Goal: Go to known website: Go to known website

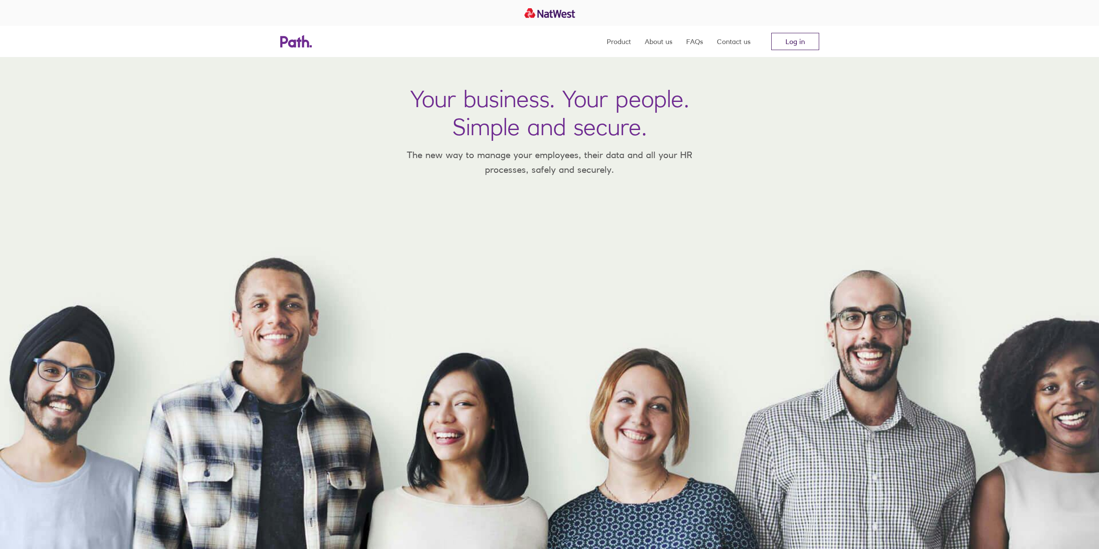
click at [805, 44] on link "Log in" at bounding box center [795, 41] width 48 height 17
